Goal: Find specific page/section: Find specific page/section

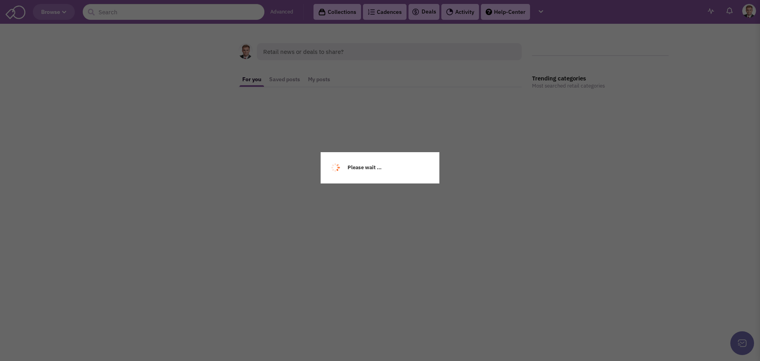
click at [124, 12] on div "Please wait ..." at bounding box center [380, 180] width 760 height 361
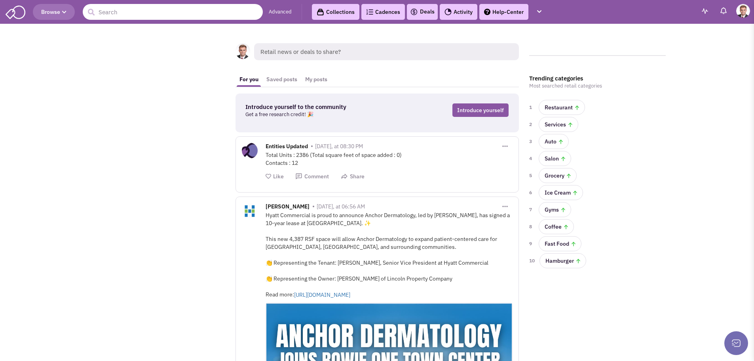
click at [128, 11] on input "text" at bounding box center [173, 12] width 180 height 16
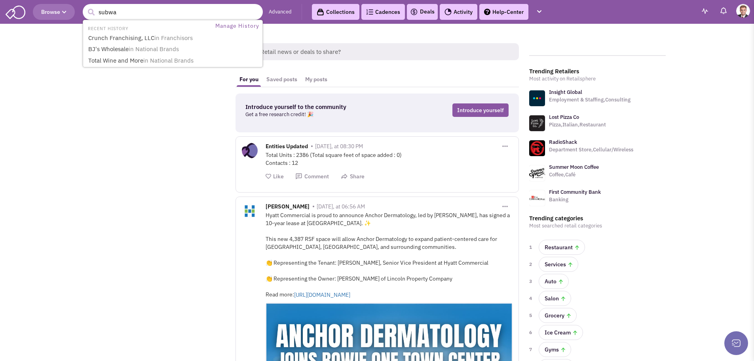
type input "subway"
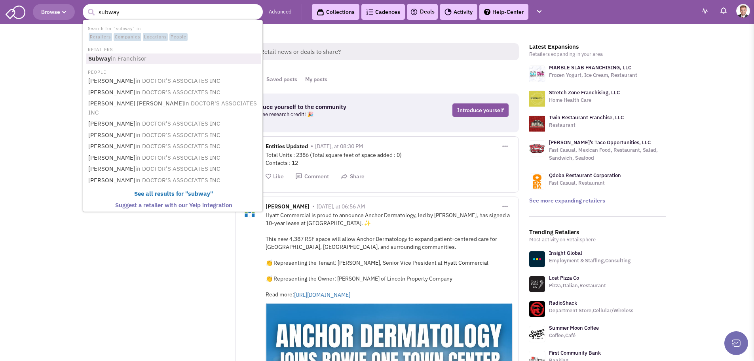
drag, startPoint x: 117, startPoint y: 59, endPoint x: 115, endPoint y: 75, distance: 15.5
click at [115, 75] on ul "Search for "subway" in Retailers Companies Locations People RETAILERS Subway in…" at bounding box center [173, 116] width 180 height 192
click at [114, 61] on span "in Franchisor" at bounding box center [129, 59] width 36 height 8
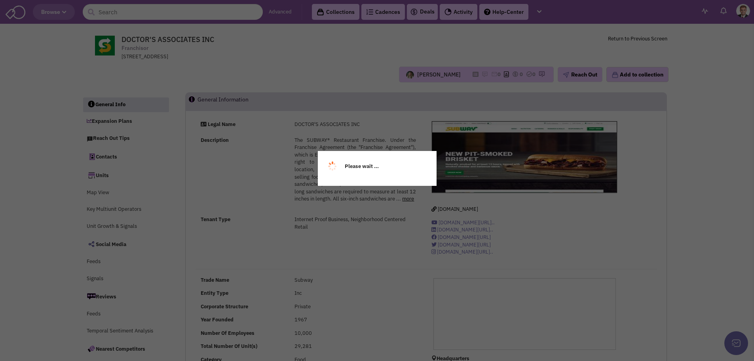
select select
